Goal: Task Accomplishment & Management: Complete application form

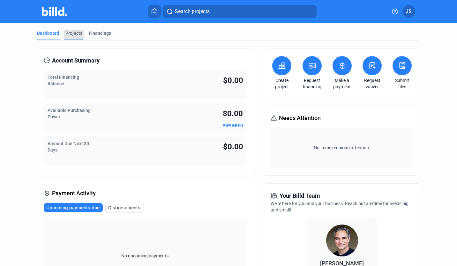
click at [76, 37] on div "Projects" at bounding box center [73, 35] width 19 height 10
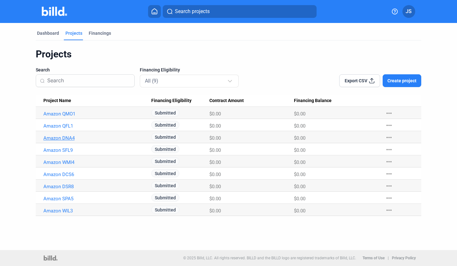
click at [64, 117] on link "Amazon DNA4" at bounding box center [94, 114] width 102 height 6
click at [400, 85] on button "Create project" at bounding box center [402, 80] width 39 height 13
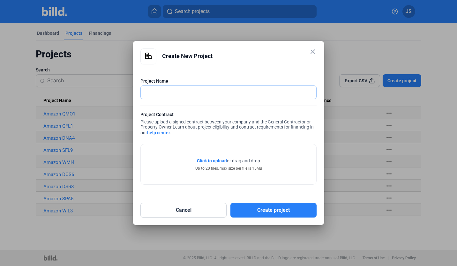
click at [214, 91] on input "text" at bounding box center [225, 92] width 168 height 13
type input "Amazon WIL5"
click at [216, 161] on span "Click to upload" at bounding box center [212, 160] width 30 height 5
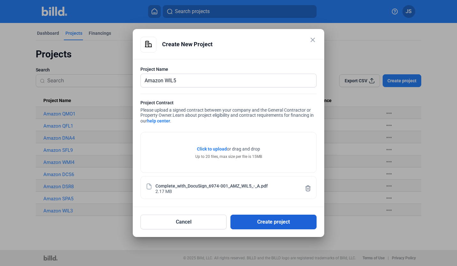
click at [249, 219] on button "Create project" at bounding box center [273, 222] width 86 height 15
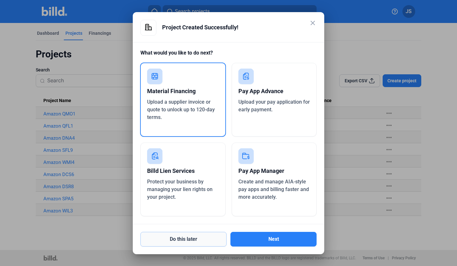
click at [206, 239] on button "Do this later" at bounding box center [183, 239] width 86 height 15
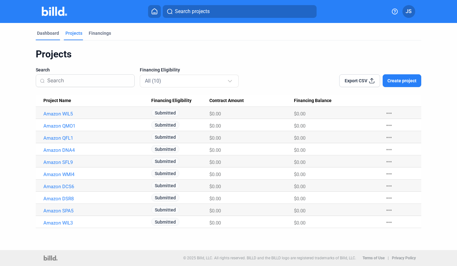
click at [40, 31] on div "Dashboard" at bounding box center [48, 33] width 22 height 6
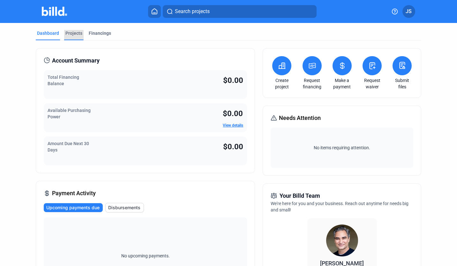
click at [71, 35] on div "Projects" at bounding box center [73, 33] width 17 height 6
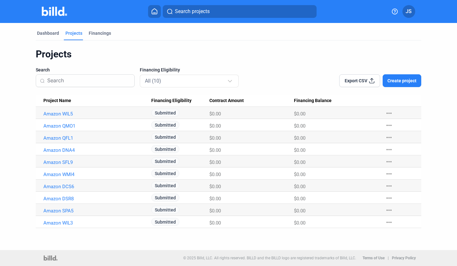
click at [394, 79] on span "Create project" at bounding box center [401, 81] width 29 height 6
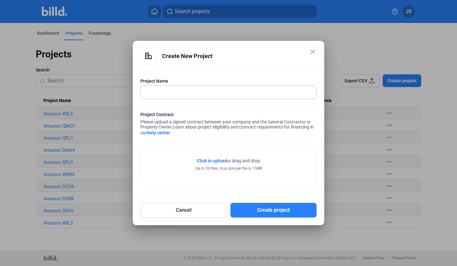
click at [170, 94] on input "text" at bounding box center [229, 92] width 176 height 13
type input "Amazon WWV9"
click at [223, 159] on span "Click to upload" at bounding box center [212, 160] width 30 height 5
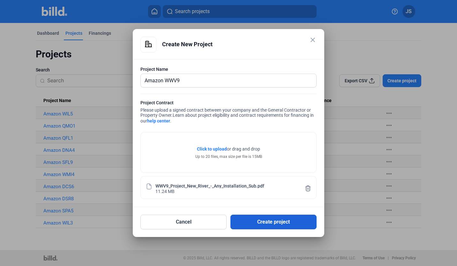
click at [256, 217] on button "Create project" at bounding box center [273, 222] width 86 height 15
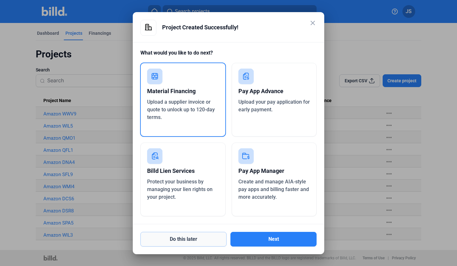
click at [209, 241] on button "Do this later" at bounding box center [183, 239] width 86 height 15
